Goal: Task Accomplishment & Management: Manage account settings

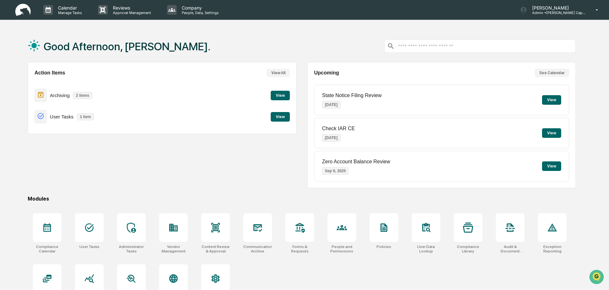
click at [144, 70] on div "Action Items View All" at bounding box center [161, 73] width 255 height 8
click at [274, 96] on button "View" at bounding box center [280, 96] width 19 height 10
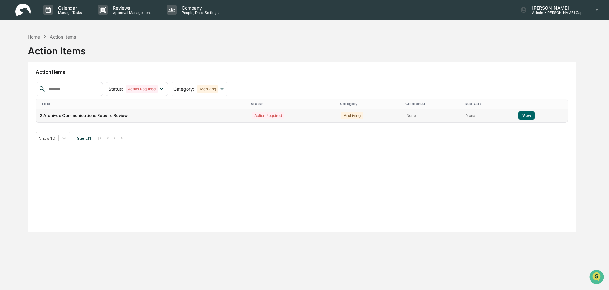
click at [529, 117] on button "View" at bounding box center [526, 116] width 16 height 8
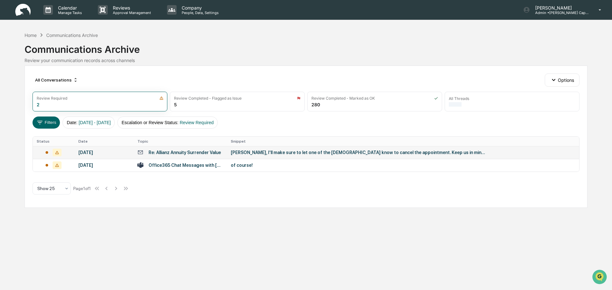
click at [274, 157] on td "[PERSON_NAME], I'll make sure to let one of the [DEMOGRAPHIC_DATA] know to canc…" at bounding box center [403, 152] width 352 height 13
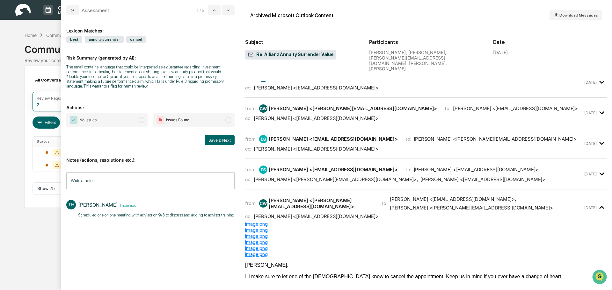
scroll to position [64, 0]
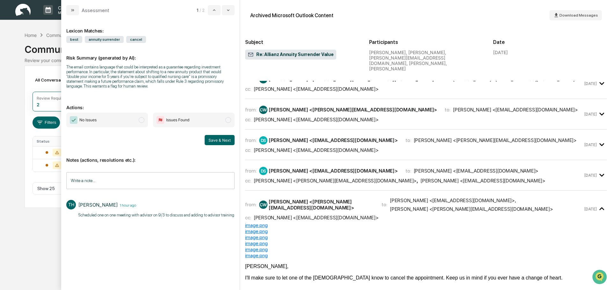
click at [295, 117] on div "[PERSON_NAME] <[EMAIL_ADDRESS][DOMAIN_NAME]>" at bounding box center [316, 120] width 125 height 6
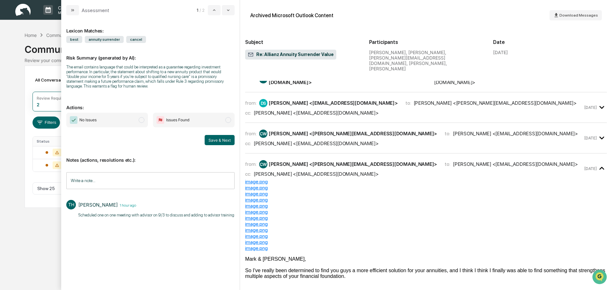
scroll to position [0, 0]
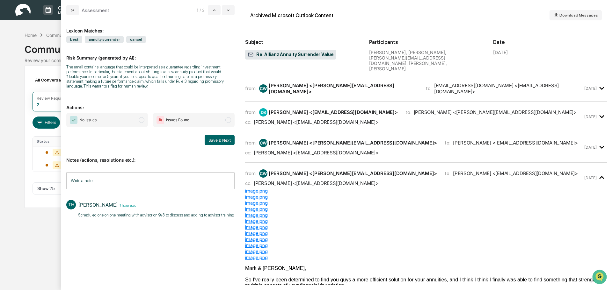
click at [347, 83] on div "[PERSON_NAME] <[PERSON_NAME][EMAIL_ADDRESS][DOMAIN_NAME]>" at bounding box center [344, 89] width 150 height 12
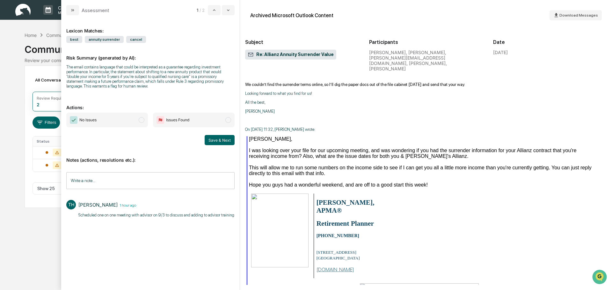
scroll to position [638, 0]
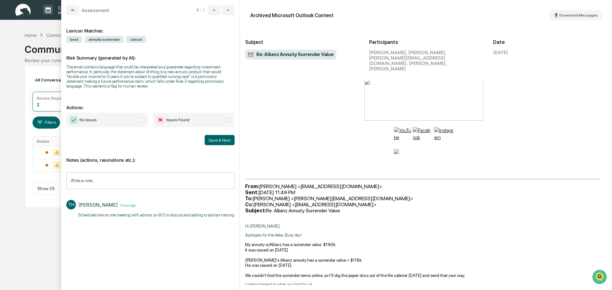
click at [143, 119] on span "No Issues" at bounding box center [107, 120] width 82 height 15
click at [107, 184] on input "Write a note..." at bounding box center [150, 180] width 168 height 17
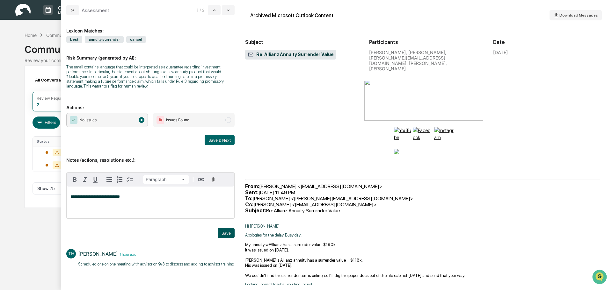
click at [229, 233] on button "Save" at bounding box center [226, 233] width 17 height 10
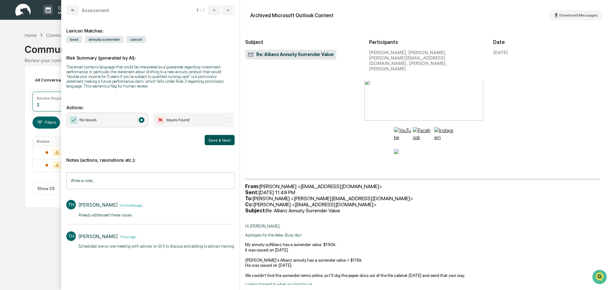
click at [226, 137] on button "Save & Next" at bounding box center [220, 140] width 30 height 10
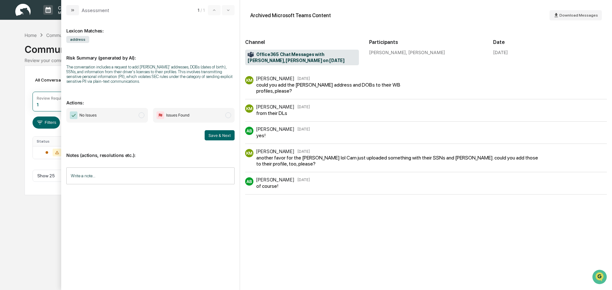
click at [168, 169] on input "Write a note..." at bounding box center [150, 176] width 168 height 17
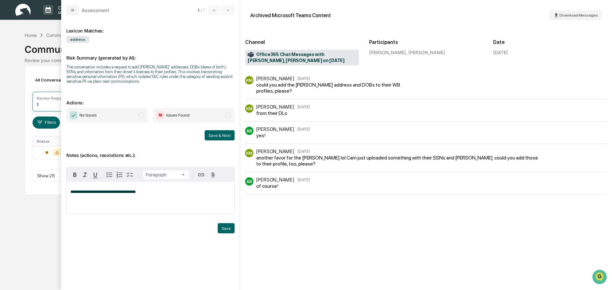
click at [226, 118] on span "Issues Found" at bounding box center [194, 115] width 82 height 15
click at [227, 226] on button "Save" at bounding box center [226, 228] width 17 height 10
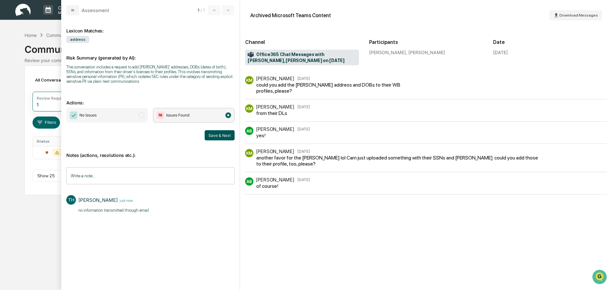
click at [218, 135] on button "Save & Next" at bounding box center [220, 135] width 30 height 10
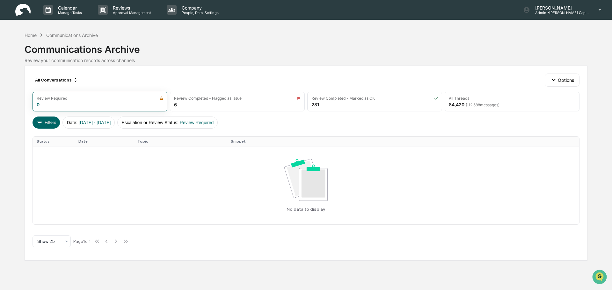
click at [32, 32] on div "Home Communications Archive" at bounding box center [61, 35] width 73 height 7
click at [32, 35] on div "Home" at bounding box center [31, 35] width 12 height 5
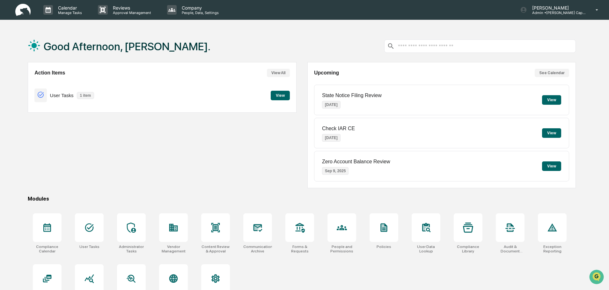
click at [280, 97] on button "View" at bounding box center [280, 96] width 19 height 10
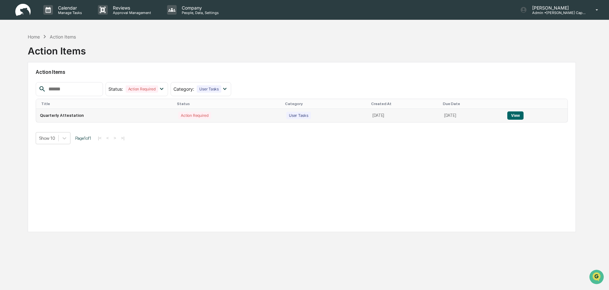
click at [514, 116] on td "View" at bounding box center [535, 115] width 64 height 13
click at [520, 116] on button "View" at bounding box center [515, 116] width 16 height 8
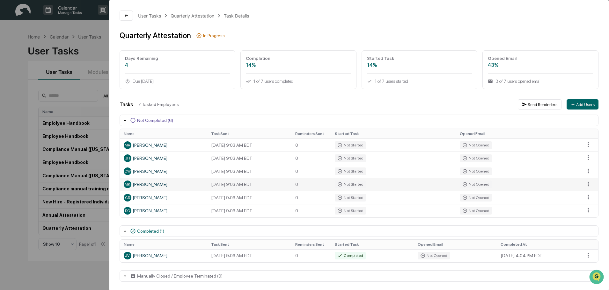
scroll to position [2, 0]
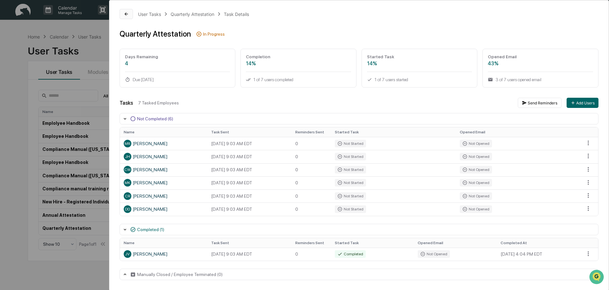
click at [124, 10] on button at bounding box center [126, 14] width 13 height 10
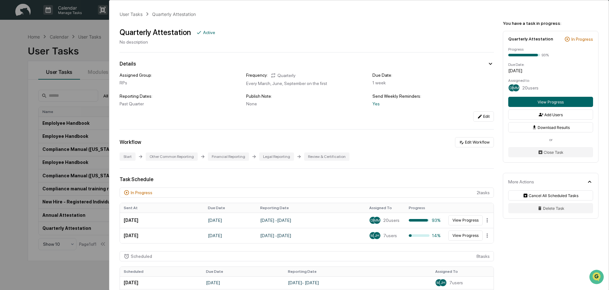
click at [80, 26] on div "User Tasks Quarterly Attestation Quarterly Attestation Active No description De…" at bounding box center [304, 145] width 609 height 290
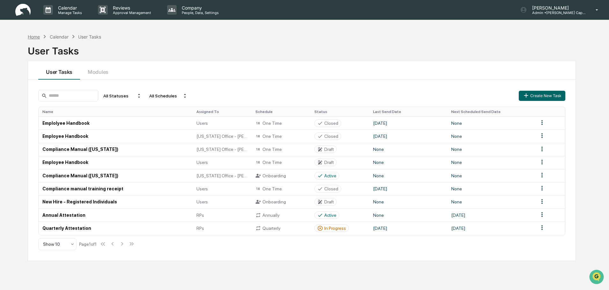
click at [30, 37] on div "Home" at bounding box center [34, 36] width 12 height 5
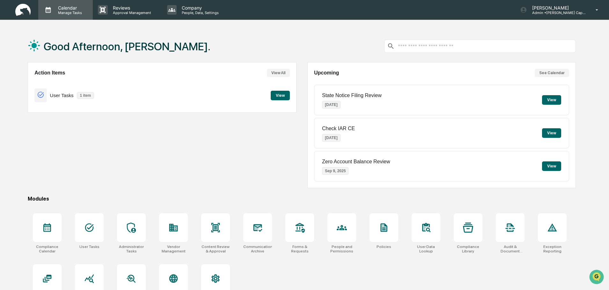
click at [77, 11] on p "Manage Tasks" at bounding box center [69, 13] width 32 height 4
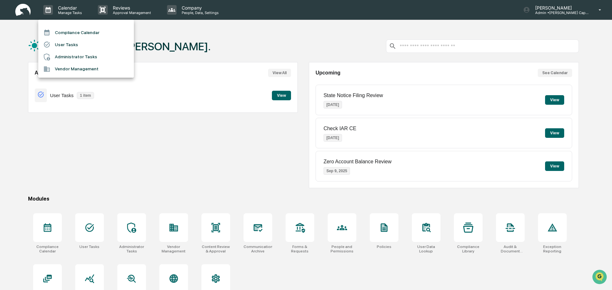
click at [210, 103] on div at bounding box center [306, 145] width 612 height 290
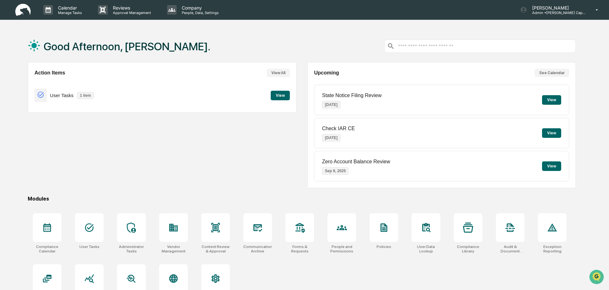
click at [277, 94] on button "View" at bounding box center [280, 96] width 19 height 10
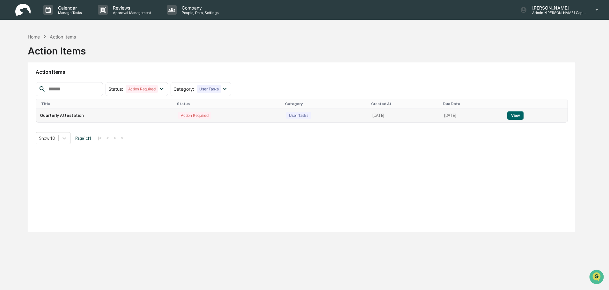
click at [518, 117] on button "View" at bounding box center [515, 116] width 16 height 8
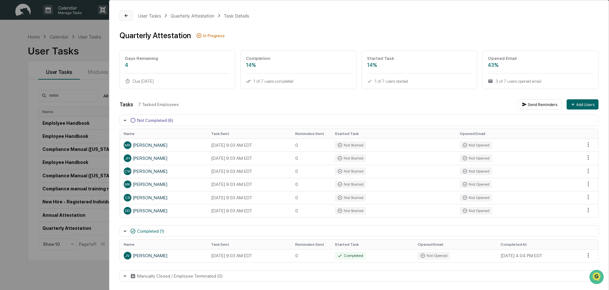
click at [127, 15] on icon at bounding box center [126, 15] width 5 height 5
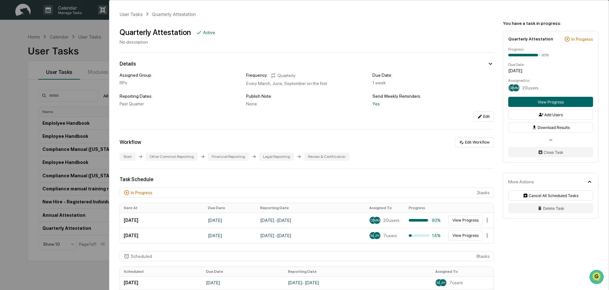
click at [66, 37] on div "User Tasks Quarterly Attestation Quarterly Attestation Active No description De…" at bounding box center [304, 145] width 609 height 290
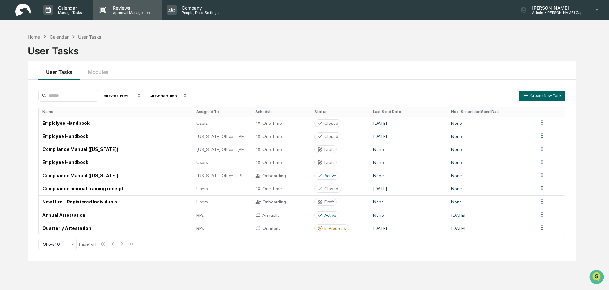
click at [124, 7] on p "Reviews" at bounding box center [131, 7] width 47 height 5
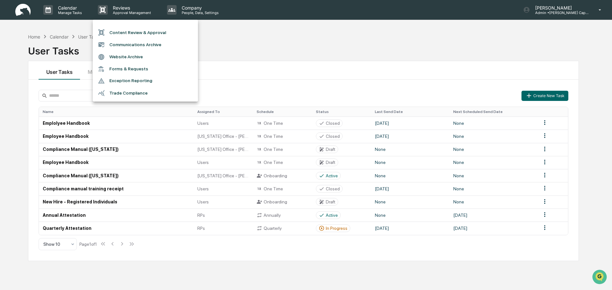
click at [64, 10] on div at bounding box center [306, 145] width 612 height 290
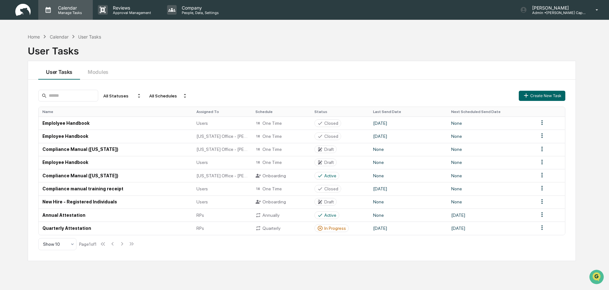
click at [64, 10] on div "Calendar Manage Tasks" at bounding box center [69, 10] width 32 height 10
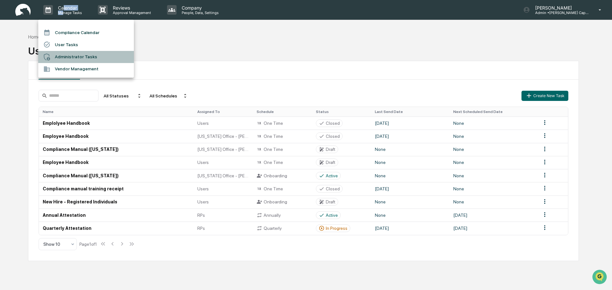
click at [72, 58] on li "Administrator Tasks" at bounding box center [86, 57] width 96 height 12
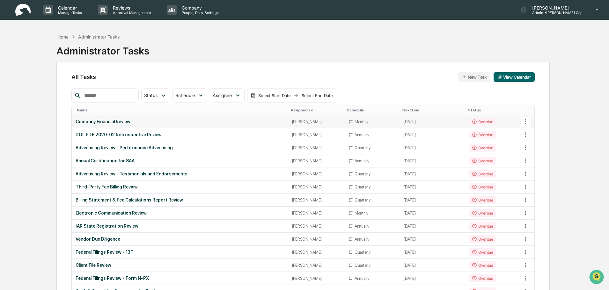
click at [109, 121] on div "Company Financial Review" at bounding box center [180, 121] width 209 height 5
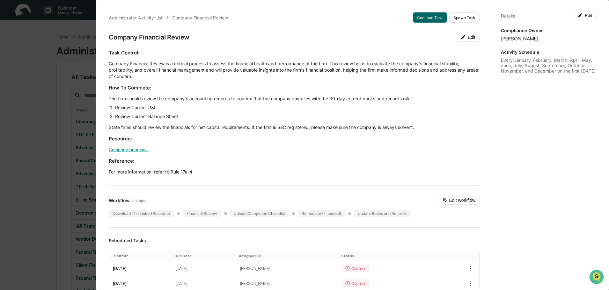
click at [136, 150] on link "Company Financials" at bounding box center [129, 149] width 40 height 5
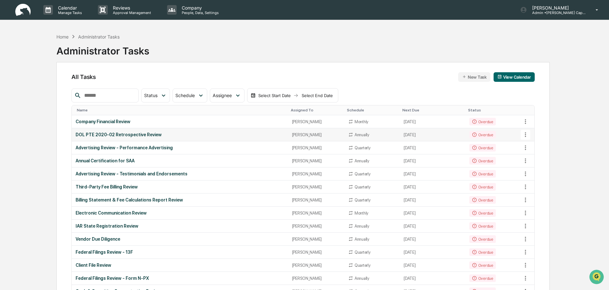
click at [143, 132] on div "DOL PTE 2020-02 Retrospective Review" at bounding box center [180, 134] width 209 height 5
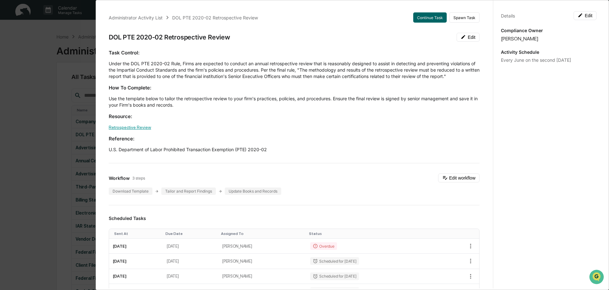
click at [133, 126] on link "Retrospective Review" at bounding box center [130, 127] width 42 height 5
